Goal: Task Accomplishment & Management: Manage account settings

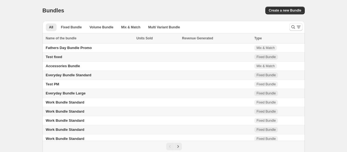
scroll to position [45, 0]
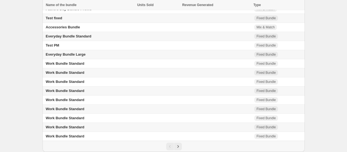
click at [59, 42] on td "Test PM" at bounding box center [89, 45] width 93 height 9
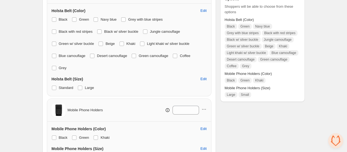
scroll to position [160, 0]
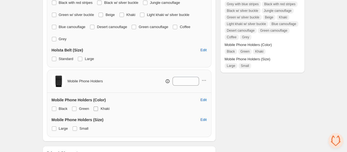
click at [94, 107] on span at bounding box center [96, 109] width 4 height 4
click at [97, 107] on span at bounding box center [96, 109] width 4 height 4
click at [94, 107] on span at bounding box center [96, 109] width 4 height 4
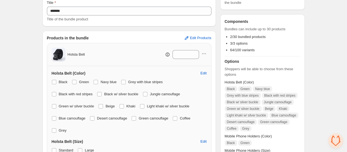
scroll to position [68, 0]
drag, startPoint x: 235, startPoint y: 52, endPoint x: 228, endPoint y: 52, distance: 6.9
click at [228, 52] on ul "2/30 bundled products 3/3 options 64/100 variants" at bounding box center [263, 45] width 76 height 20
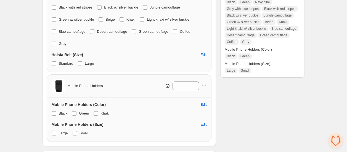
scroll to position [191, 0]
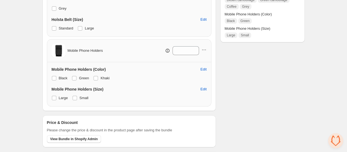
click at [152, 87] on div "Mobile Phone Holders (Size) Edit Large Small" at bounding box center [129, 94] width 155 height 15
click at [95, 76] on span at bounding box center [96, 78] width 4 height 4
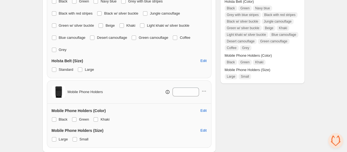
scroll to position [160, 0]
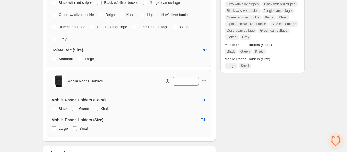
click at [212, 120] on div "Products in the bundle Edit Products Holsta Belt * Holsta Belt (Color) Edit Bla…" at bounding box center [129, 40] width 173 height 203
click at [225, 103] on div "Checklist Status To change the bundle's status to active, please do so in the b…" at bounding box center [262, 25] width 85 height 316
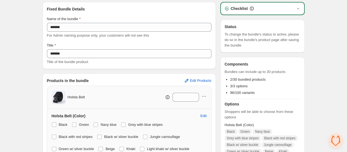
scroll to position [0, 0]
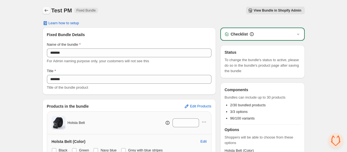
click at [45, 10] on icon "Back" at bounding box center [46, 10] width 4 height 3
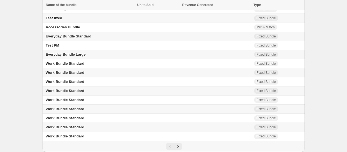
scroll to position [45, 0]
click at [79, 34] on span "Everyday Bundle Standard" at bounding box center [69, 36] width 46 height 4
click at [67, 34] on span "Everyday Bundle Standard" at bounding box center [69, 36] width 46 height 4
